Goal: Task Accomplishment & Management: Manage account settings

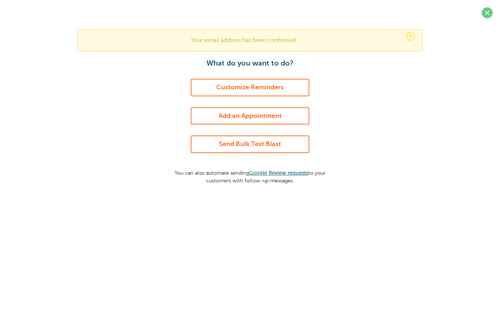
click at [274, 109] on link "Add an Appointment" at bounding box center [250, 116] width 119 height 18
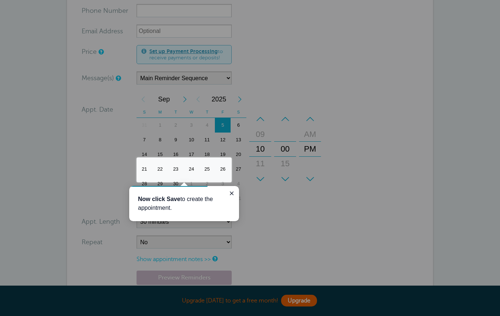
scroll to position [264, 0]
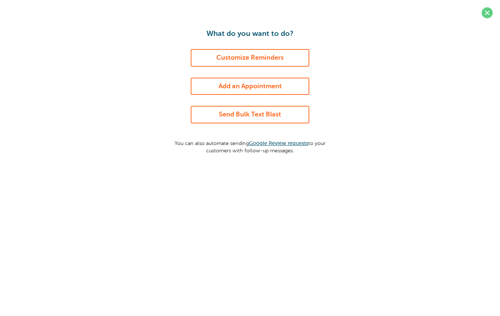
click at [290, 52] on link "Customize Reminders" at bounding box center [250, 58] width 119 height 18
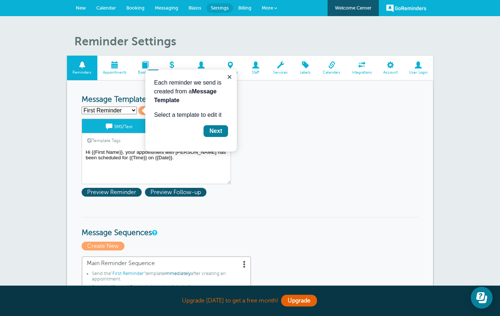
click at [229, 73] on button "Close guide" at bounding box center [229, 76] width 9 height 9
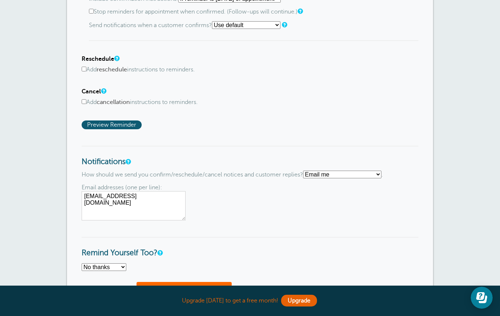
scroll to position [425, 0]
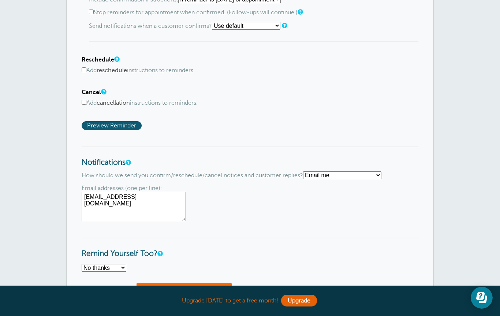
click at [381, 178] on select "Text me Email me Don't send me notifications" at bounding box center [342, 175] width 78 height 8
select select "4"
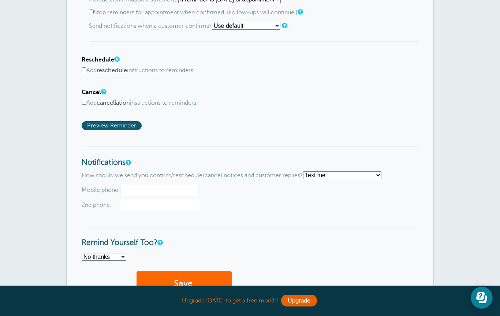
click at [157, 192] on input "text" at bounding box center [159, 190] width 78 height 10
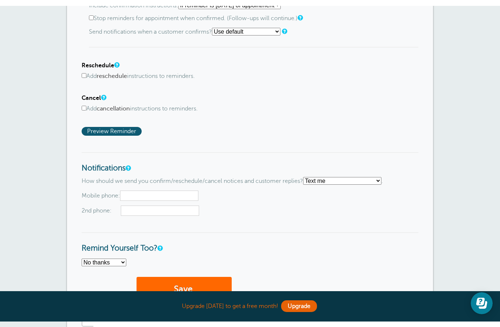
scroll to position [425, 0]
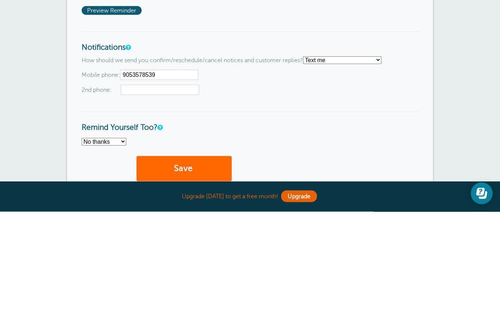
type input "9053578539"
click at [184, 272] on button "Save" at bounding box center [184, 284] width 95 height 25
